Goal: Obtain resource: Obtain resource

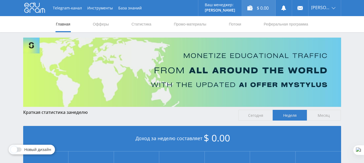
click at [267, 8] on div "$ 0.00" at bounding box center [258, 8] width 33 height 16
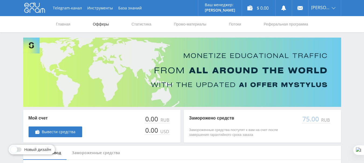
click at [101, 21] on link "Офферы" at bounding box center [100, 24] width 17 height 16
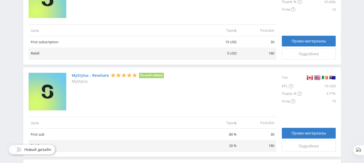
scroll to position [214, 0]
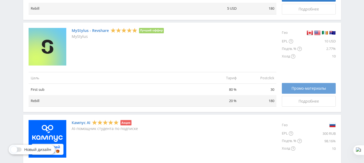
drag, startPoint x: 93, startPoint y: 30, endPoint x: 296, endPoint y: 88, distance: 211.1
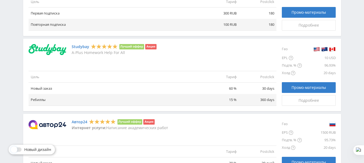
scroll to position [431, 0]
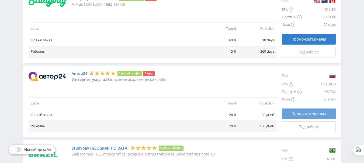
click at [297, 114] on span "Промо-материалы" at bounding box center [308, 114] width 34 height 4
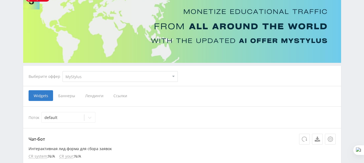
scroll to position [81, 0]
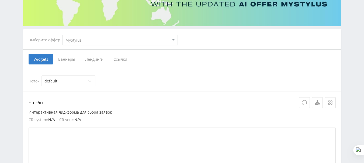
click at [98, 59] on span "Лендинги" at bounding box center [94, 59] width 28 height 11
click at [0, 0] on input "Лендинги" at bounding box center [0, 0] width 0 height 0
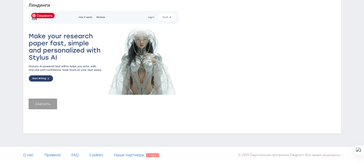
scroll to position [127, 0]
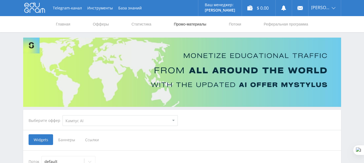
select select "340"
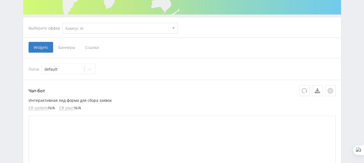
scroll to position [81, 0]
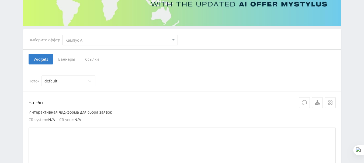
click at [67, 59] on span "Баннеры" at bounding box center [66, 59] width 27 height 11
click at [0, 0] on input "Баннеры" at bounding box center [0, 0] width 0 height 0
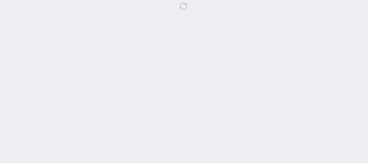
select select "2"
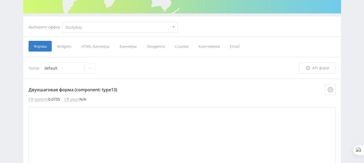
scroll to position [81, 0]
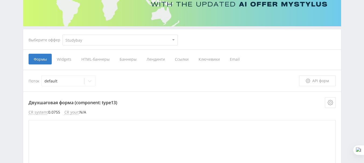
click at [159, 56] on span "Лендинги" at bounding box center [155, 59] width 28 height 11
click at [0, 0] on input "Лендинги" at bounding box center [0, 0] width 0 height 0
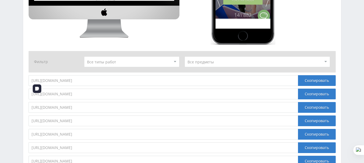
scroll to position [404, 0]
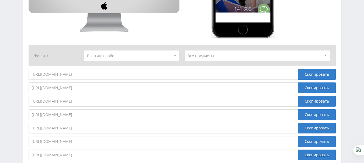
click at [149, 58] on select at bounding box center [131, 55] width 95 height 11
select select "18"
click at [84, 61] on select at bounding box center [131, 55] width 95 height 11
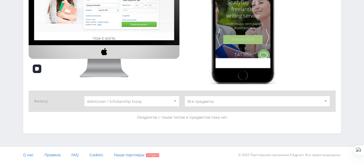
scroll to position [358, 0]
click at [204, 101] on select at bounding box center [257, 101] width 146 height 11
select select "40"
click at [184, 96] on select at bounding box center [257, 101] width 146 height 11
click at [142, 99] on select at bounding box center [131, 101] width 95 height 11
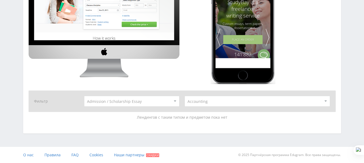
select select "33"
click at [84, 96] on select at bounding box center [131, 101] width 95 height 11
click at [231, 103] on select at bounding box center [257, 101] width 146 height 11
select select "0"
click at [184, 96] on select at bounding box center [257, 101] width 146 height 11
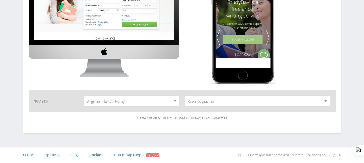
click at [136, 99] on select at bounding box center [131, 101] width 95 height 11
click at [84, 96] on select at bounding box center [131, 101] width 95 height 11
click at [123, 102] on select at bounding box center [131, 101] width 95 height 11
select select "3"
click at [111, 102] on select at bounding box center [131, 101] width 95 height 11
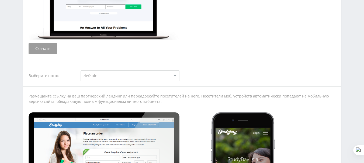
scroll to position [197, 0]
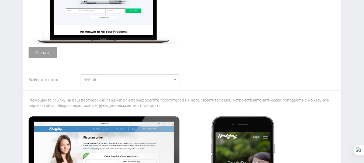
click at [108, 79] on select "default" at bounding box center [130, 80] width 99 height 11
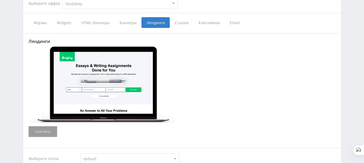
scroll to position [116, 0]
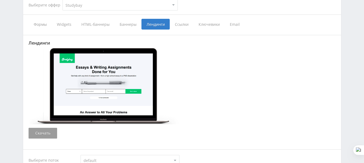
click at [187, 63] on div at bounding box center [182, 86] width 307 height 77
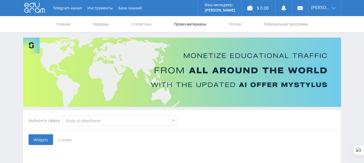
select select "376"
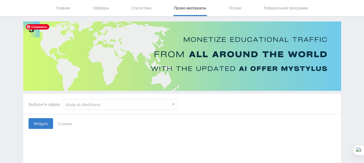
scroll to position [47, 0]
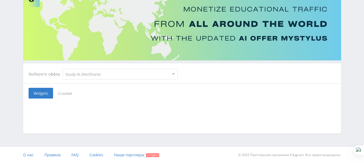
click at [60, 92] on span "Ссылки" at bounding box center [65, 93] width 24 height 11
click at [0, 0] on input "Ссылки" at bounding box center [0, 0] width 0 height 0
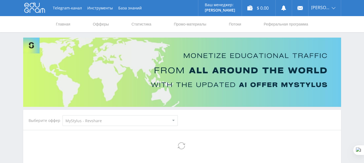
select select "341"
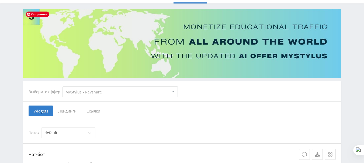
scroll to position [81, 0]
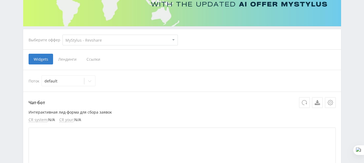
click at [66, 59] on span "Лендинги" at bounding box center [67, 59] width 28 height 11
click at [0, 0] on input "Лендинги" at bounding box center [0, 0] width 0 height 0
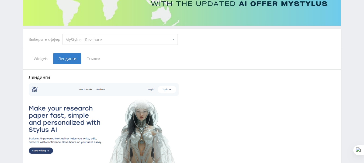
scroll to position [135, 0]
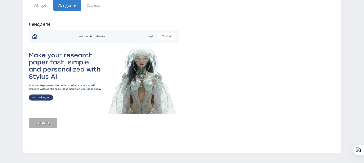
click at [44, 122] on link "Скачать" at bounding box center [43, 123] width 29 height 11
click at [247, 99] on div at bounding box center [182, 72] width 307 height 86
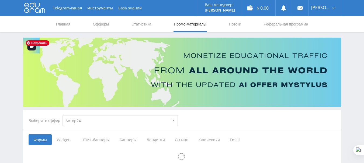
select select "1"
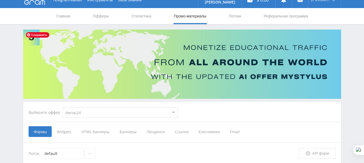
scroll to position [54, 0]
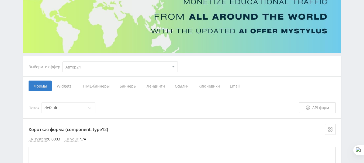
click at [153, 87] on span "Лендинги" at bounding box center [155, 86] width 28 height 11
click at [0, 0] on input "Лендинги" at bounding box center [0, 0] width 0 height 0
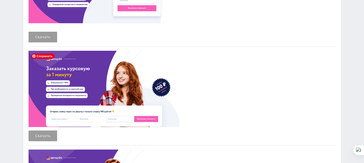
scroll to position [242, 0]
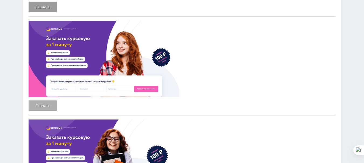
click at [45, 107] on link "Скачать" at bounding box center [43, 106] width 29 height 11
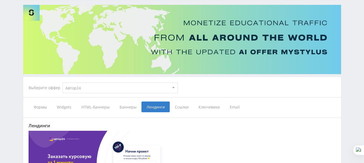
scroll to position [81, 0]
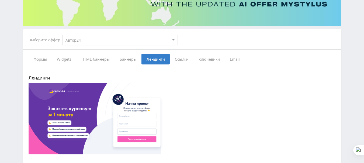
click at [182, 61] on span "Ссылки" at bounding box center [182, 59] width 24 height 11
click at [0, 0] on input "Ссылки" at bounding box center [0, 0] width 0 height 0
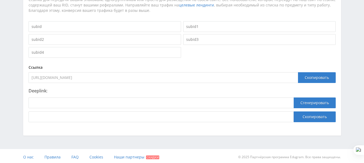
scroll to position [182, 0]
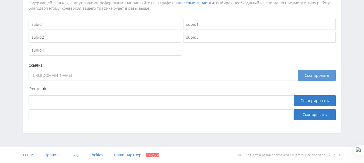
click at [314, 76] on div "Скопировать" at bounding box center [317, 75] width 38 height 11
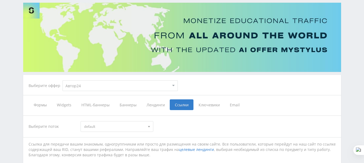
scroll to position [27, 0]
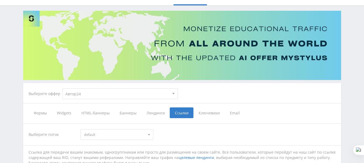
click at [152, 115] on span "Лендинги" at bounding box center [155, 113] width 28 height 11
click at [0, 0] on input "Лендинги" at bounding box center [0, 0] width 0 height 0
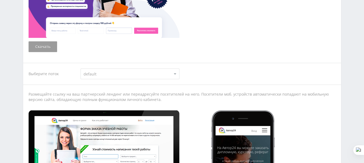
scroll to position [404, 0]
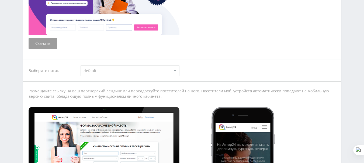
click at [155, 69] on select "default default" at bounding box center [130, 70] width 99 height 11
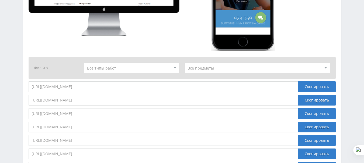
scroll to position [592, 0]
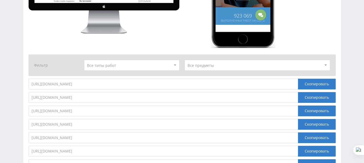
click at [119, 65] on select at bounding box center [131, 65] width 95 height 11
select select "5"
click at [84, 60] on select at bounding box center [131, 65] width 95 height 11
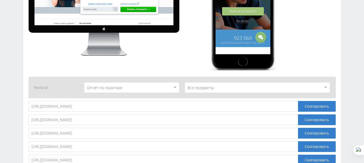
scroll to position [539, 0]
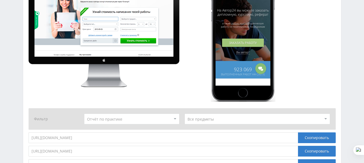
click at [154, 121] on select at bounding box center [131, 119] width 95 height 11
click at [309, 56] on div at bounding box center [182, 38] width 307 height 130
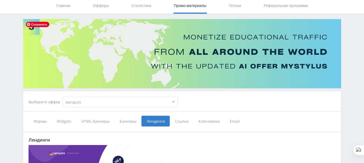
scroll to position [0, 0]
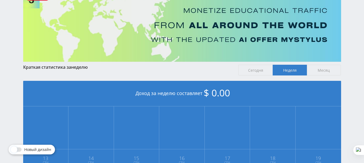
scroll to position [81, 0]
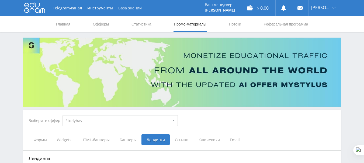
select select "2"
select select "3"
click at [142, 25] on link "Статистика" at bounding box center [141, 24] width 21 height 16
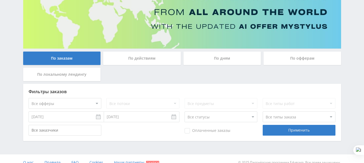
scroll to position [66, 0]
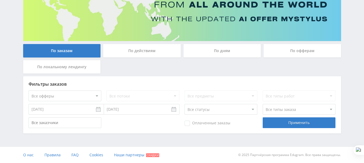
click at [145, 50] on div "По действиям" at bounding box center [142, 50] width 78 height 13
click at [0, 0] on input "По действиям" at bounding box center [0, 0] width 0 height 0
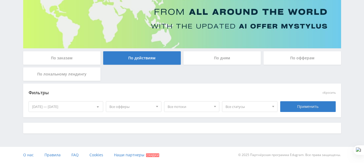
scroll to position [64, 0]
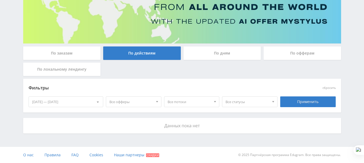
click at [210, 51] on div "По дням" at bounding box center [222, 53] width 78 height 13
click at [0, 0] on input "По дням" at bounding box center [0, 0] width 0 height 0
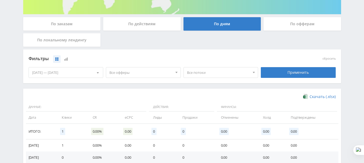
scroll to position [66, 0]
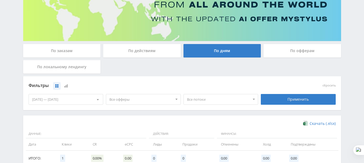
click at [302, 47] on div "По офферам" at bounding box center [302, 50] width 78 height 13
click at [0, 0] on input "По офферам" at bounding box center [0, 0] width 0 height 0
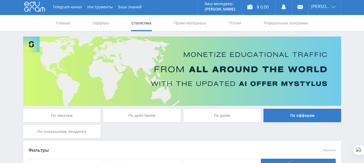
scroll to position [0, 0]
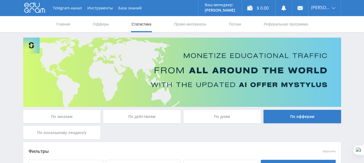
click at [89, 116] on div "По заказам" at bounding box center [62, 116] width 78 height 13
click at [0, 0] on input "По заказам" at bounding box center [0, 0] width 0 height 0
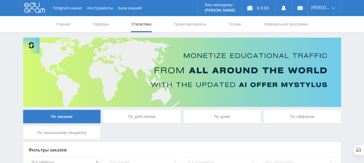
click at [69, 136] on div "По локальному лендингу" at bounding box center [62, 132] width 78 height 13
click at [0, 0] on input "По локальному лендингу" at bounding box center [0, 0] width 0 height 0
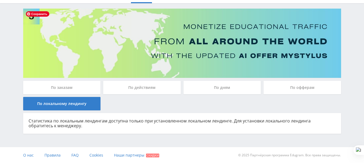
scroll to position [29, 0]
click at [130, 88] on div "По действиям" at bounding box center [142, 87] width 78 height 13
click at [0, 0] on input "По действиям" at bounding box center [0, 0] width 0 height 0
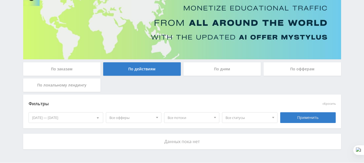
scroll to position [64, 0]
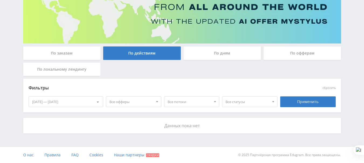
click at [221, 51] on div "По дням" at bounding box center [222, 53] width 78 height 13
click at [0, 0] on input "По дням" at bounding box center [0, 0] width 0 height 0
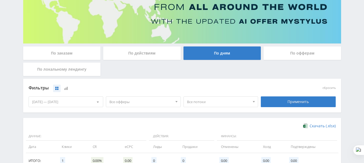
scroll to position [144, 0]
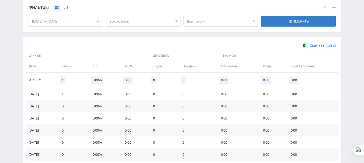
click at [67, 94] on td "1" at bounding box center [71, 94] width 31 height 12
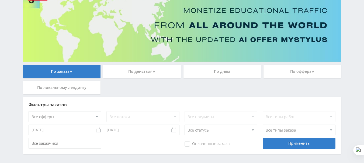
scroll to position [66, 0]
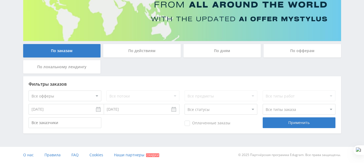
click at [218, 49] on div "По дням" at bounding box center [222, 50] width 78 height 13
click at [0, 0] on input "По дням" at bounding box center [0, 0] width 0 height 0
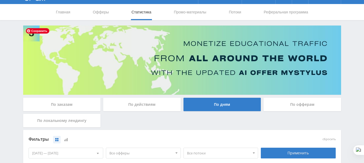
scroll to position [0, 0]
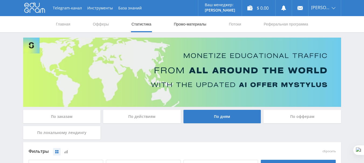
click at [193, 27] on link "Промо-материалы" at bounding box center [189, 24] width 33 height 16
select select "1"
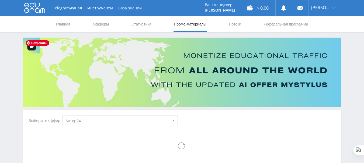
select select "1"
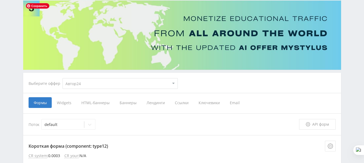
scroll to position [81, 0]
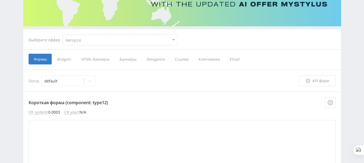
click at [180, 59] on span "Ссылки" at bounding box center [182, 59] width 24 height 11
click at [0, 0] on input "Ссылки" at bounding box center [0, 0] width 0 height 0
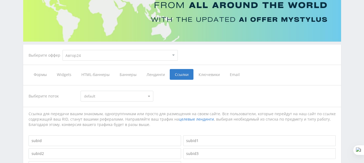
scroll to position [54, 0]
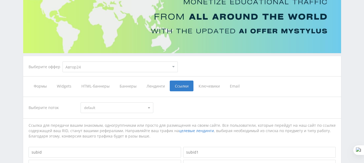
click at [158, 88] on span "Лендинги" at bounding box center [155, 86] width 28 height 11
click at [0, 0] on input "Лендинги" at bounding box center [0, 0] width 0 height 0
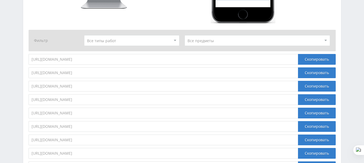
scroll to position [619, 0]
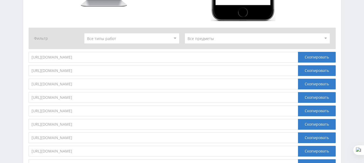
click at [107, 40] on select at bounding box center [131, 38] width 95 height 11
select select "2"
click at [84, 33] on select at bounding box center [131, 38] width 95 height 11
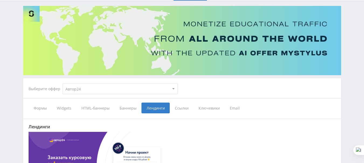
scroll to position [27, 0]
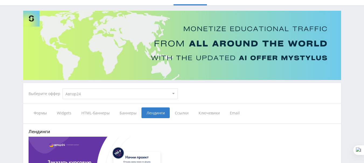
click at [185, 114] on span "Ссылки" at bounding box center [182, 113] width 24 height 11
click at [0, 0] on input "Ссылки" at bounding box center [0, 0] width 0 height 0
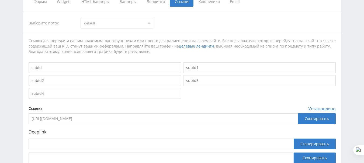
scroll to position [182, 0]
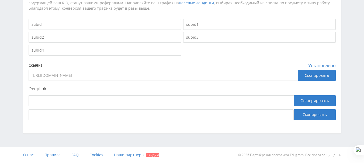
drag, startPoint x: 153, startPoint y: 76, endPoint x: 71, endPoint y: 78, distance: 82.2
click at [71, 78] on input "[URL][DOMAIN_NAME]" at bounding box center [163, 75] width 269 height 11
click at [156, 75] on input "[URL][DOMAIN_NAME]" at bounding box center [163, 75] width 269 height 11
click at [149, 75] on input "[URL][DOMAIN_NAME]" at bounding box center [163, 75] width 269 height 11
click at [152, 76] on input "[URL][DOMAIN_NAME]" at bounding box center [163, 75] width 269 height 11
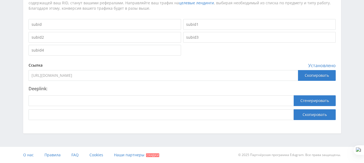
drag, startPoint x: 151, startPoint y: 75, endPoint x: 14, endPoint y: 74, distance: 137.1
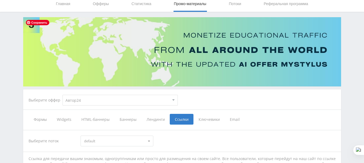
scroll to position [0, 0]
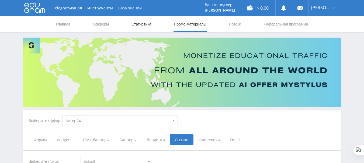
click at [146, 22] on link "Статистика" at bounding box center [141, 24] width 21 height 16
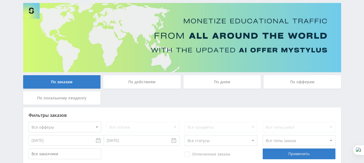
scroll to position [66, 0]
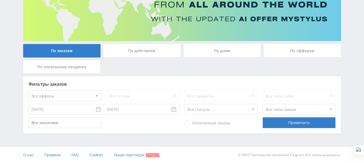
click at [135, 52] on div "По действиям" at bounding box center [142, 50] width 78 height 13
click at [0, 0] on input "По действиям" at bounding box center [0, 0] width 0 height 0
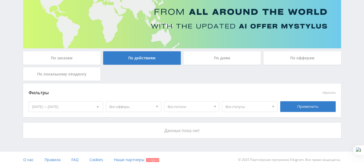
scroll to position [64, 0]
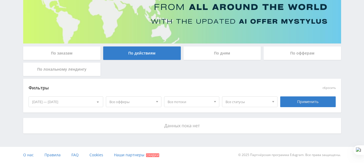
click at [203, 55] on div "По дням" at bounding box center [222, 53] width 78 height 13
click at [0, 0] on input "По дням" at bounding box center [0, 0] width 0 height 0
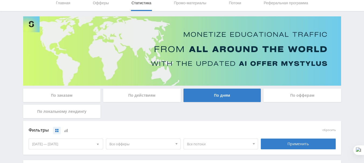
scroll to position [12, 0]
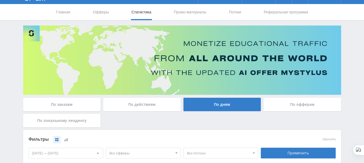
click at [303, 108] on div "По офферам" at bounding box center [302, 104] width 78 height 13
click at [0, 0] on input "По офферам" at bounding box center [0, 0] width 0 height 0
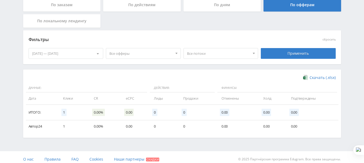
scroll to position [116, 0]
